Goal: Task Accomplishment & Management: Manage account settings

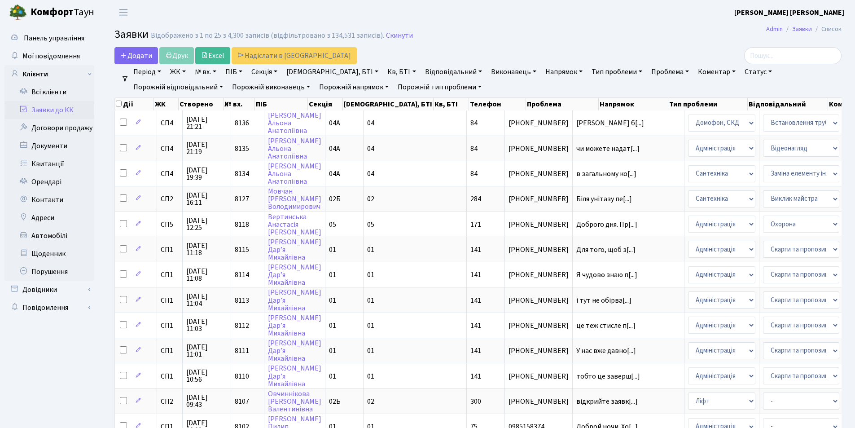
select select "25"
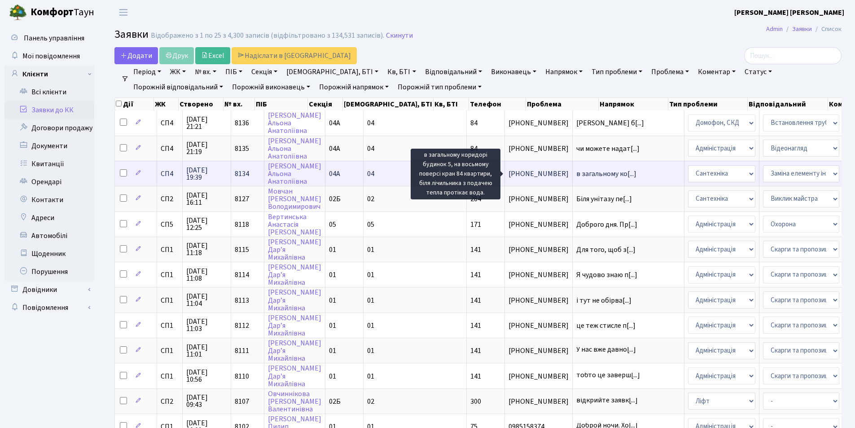
click at [576, 174] on span "в загальному ко[...]" at bounding box center [606, 174] width 60 height 10
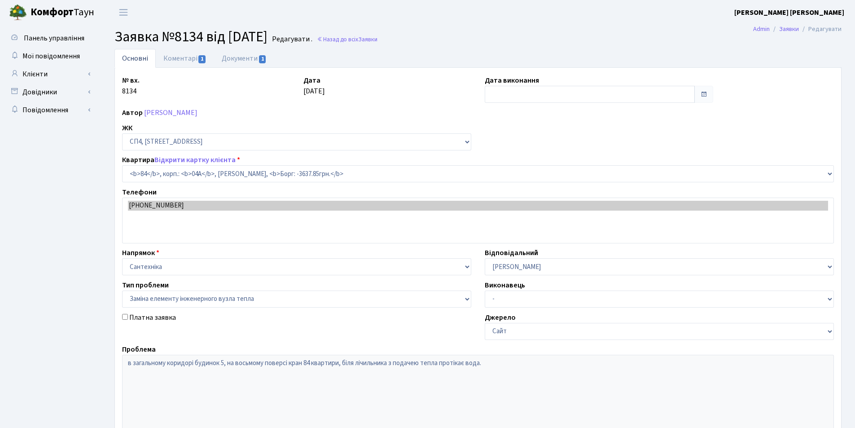
select select "21112"
select select "31"
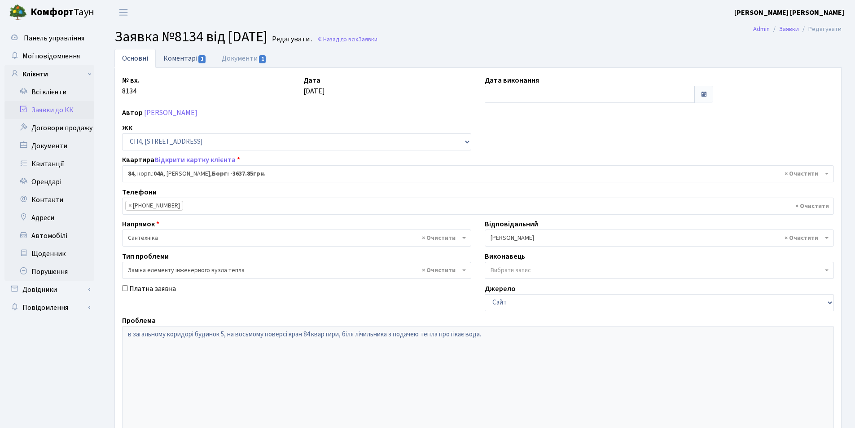
click at [182, 60] on link "Коментарі 1" at bounding box center [185, 58] width 58 height 18
